Goal: Connect with others: Connect with others

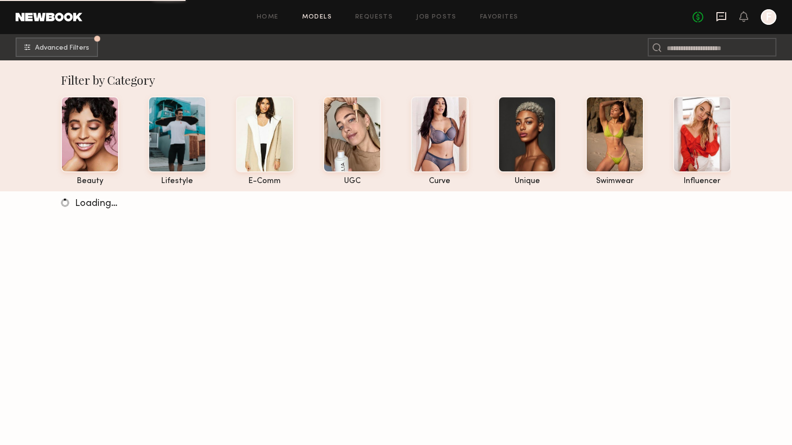
click at [724, 19] on icon at bounding box center [721, 16] width 10 height 9
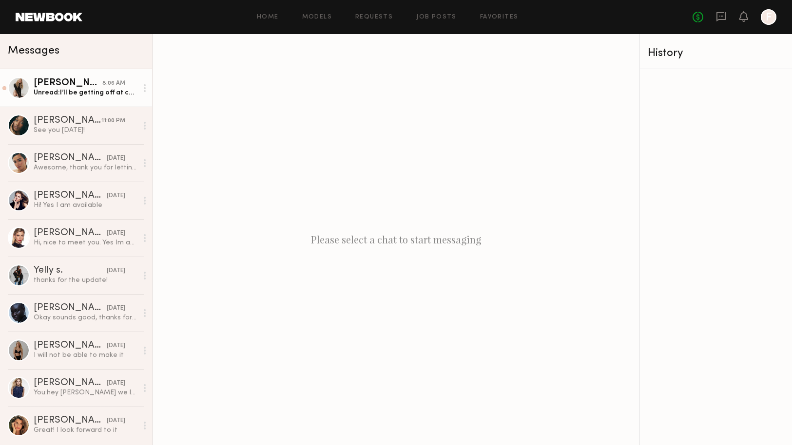
click at [61, 104] on link "Carlie W. 8:06 AM Unread: I’ll be getting off at convent station in the next 10…" at bounding box center [76, 88] width 152 height 38
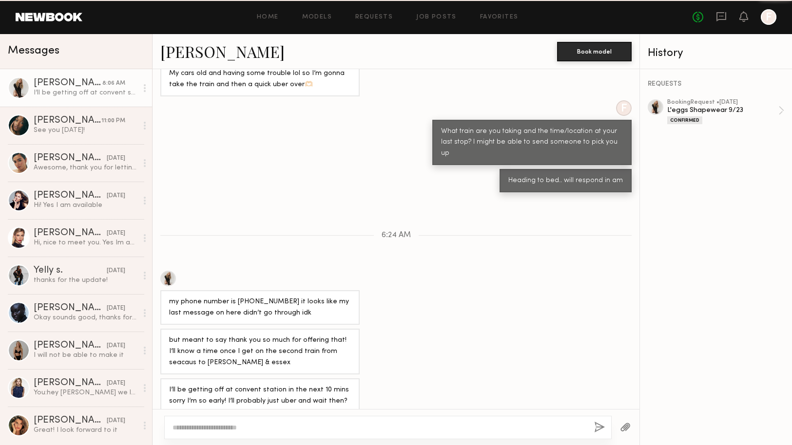
scroll to position [481, 0]
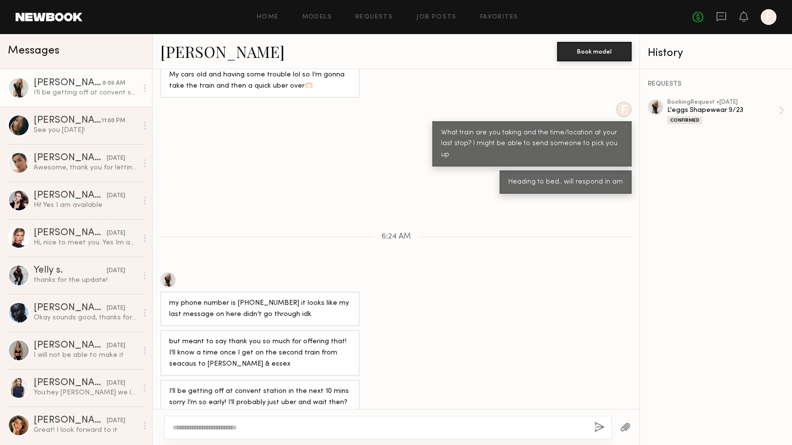
click at [185, 49] on link "Carlie W." at bounding box center [222, 51] width 124 height 21
